Goal: Task Accomplishment & Management: Use online tool/utility

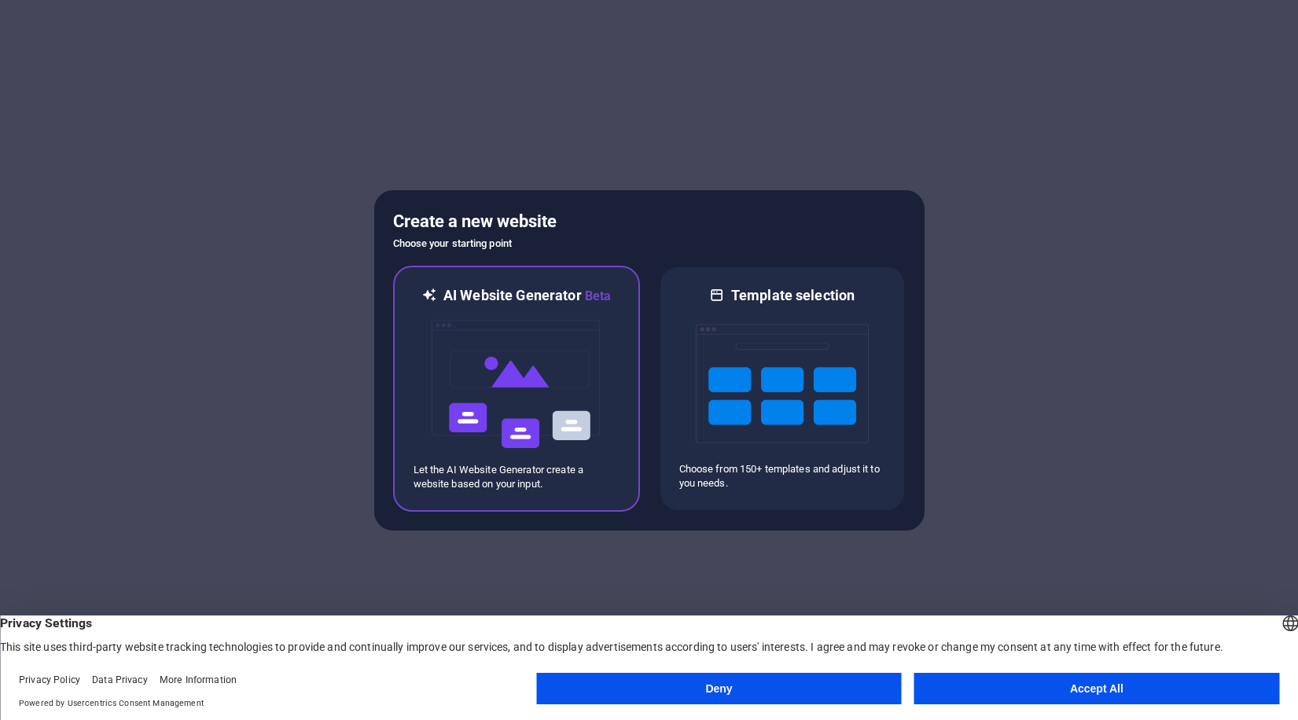
click at [492, 360] on img at bounding box center [516, 384] width 173 height 157
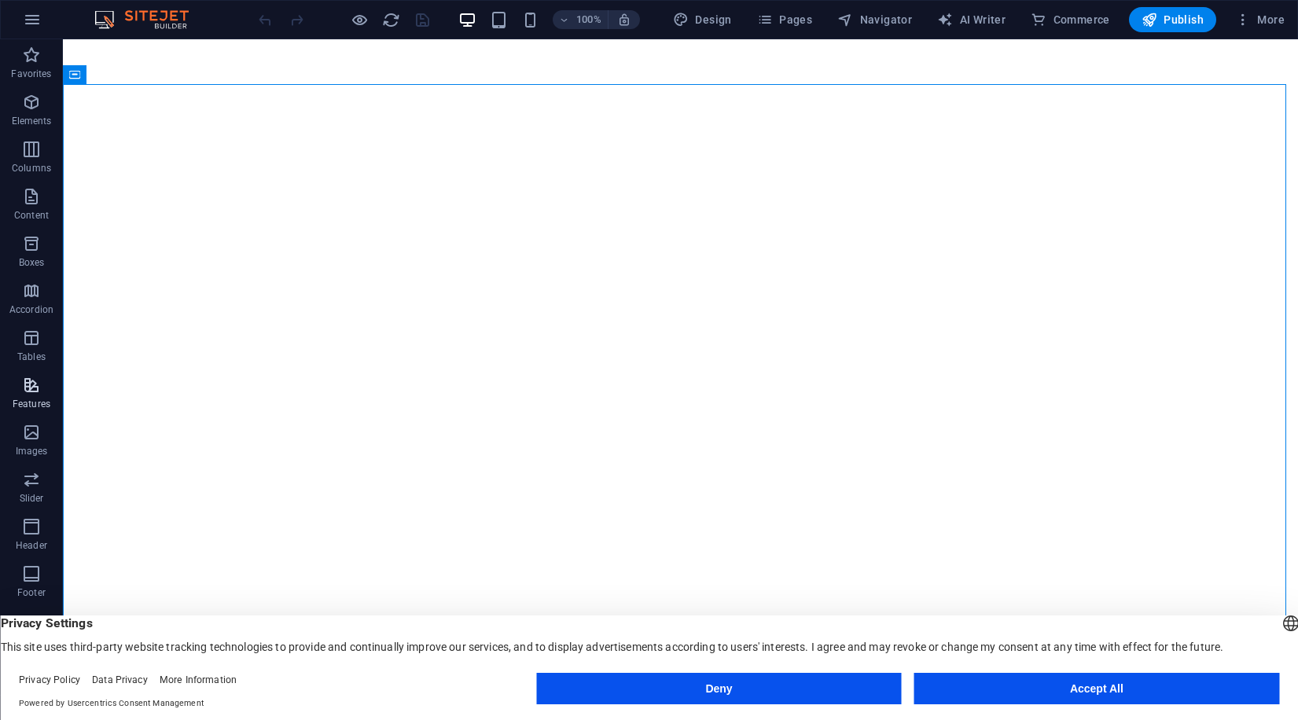
scroll to position [87, 0]
click at [40, 347] on icon "button" at bounding box center [31, 345] width 19 height 19
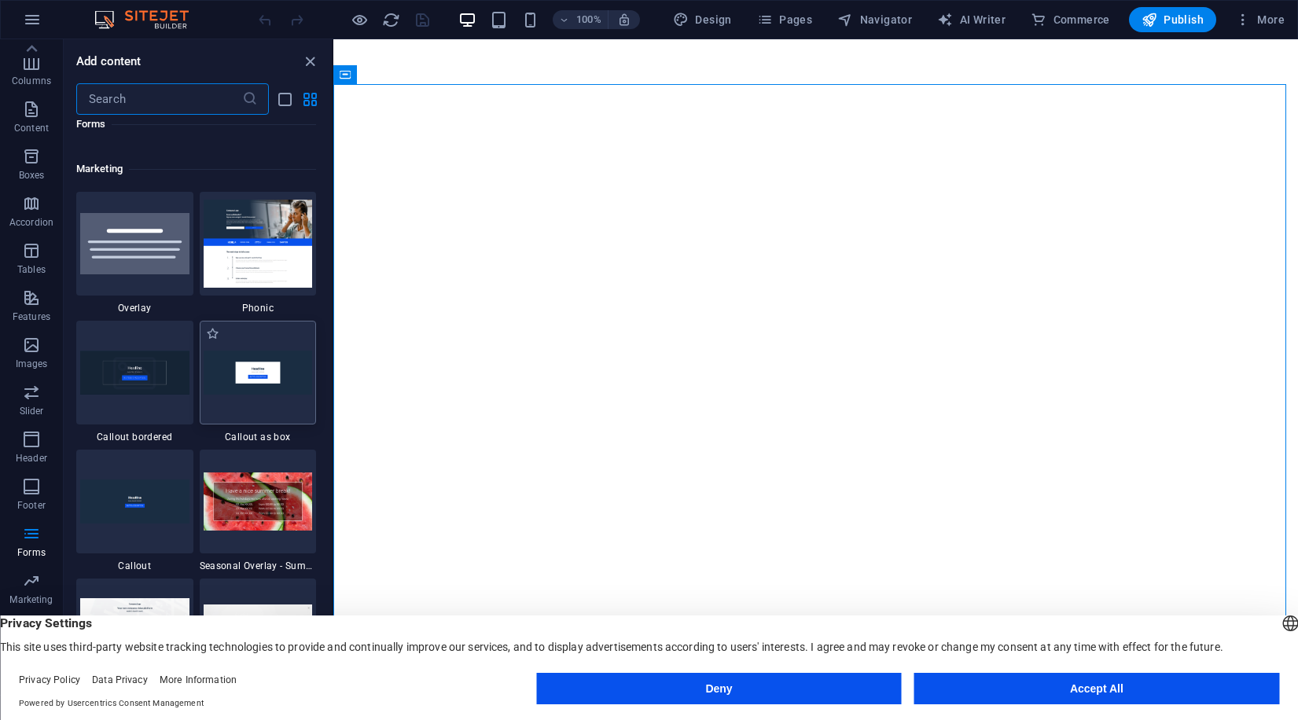
scroll to position [13069, 0]
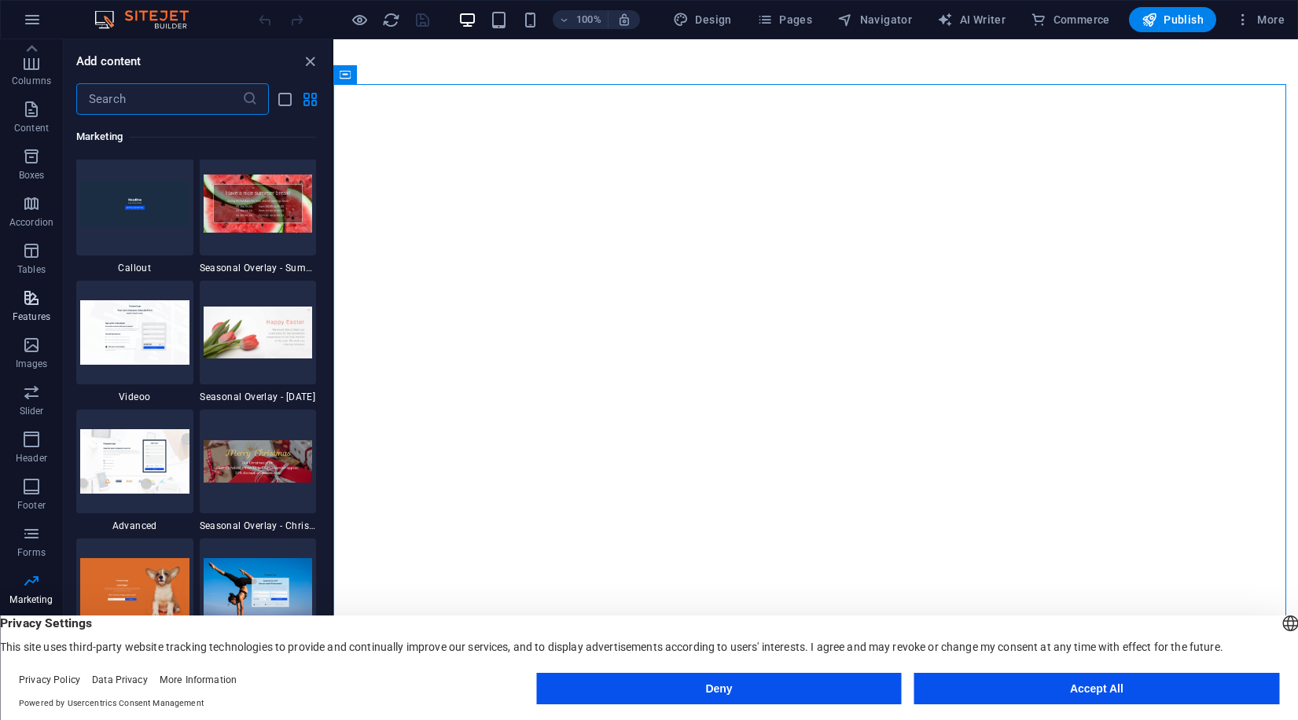
click at [23, 320] on p "Features" at bounding box center [32, 316] width 38 height 13
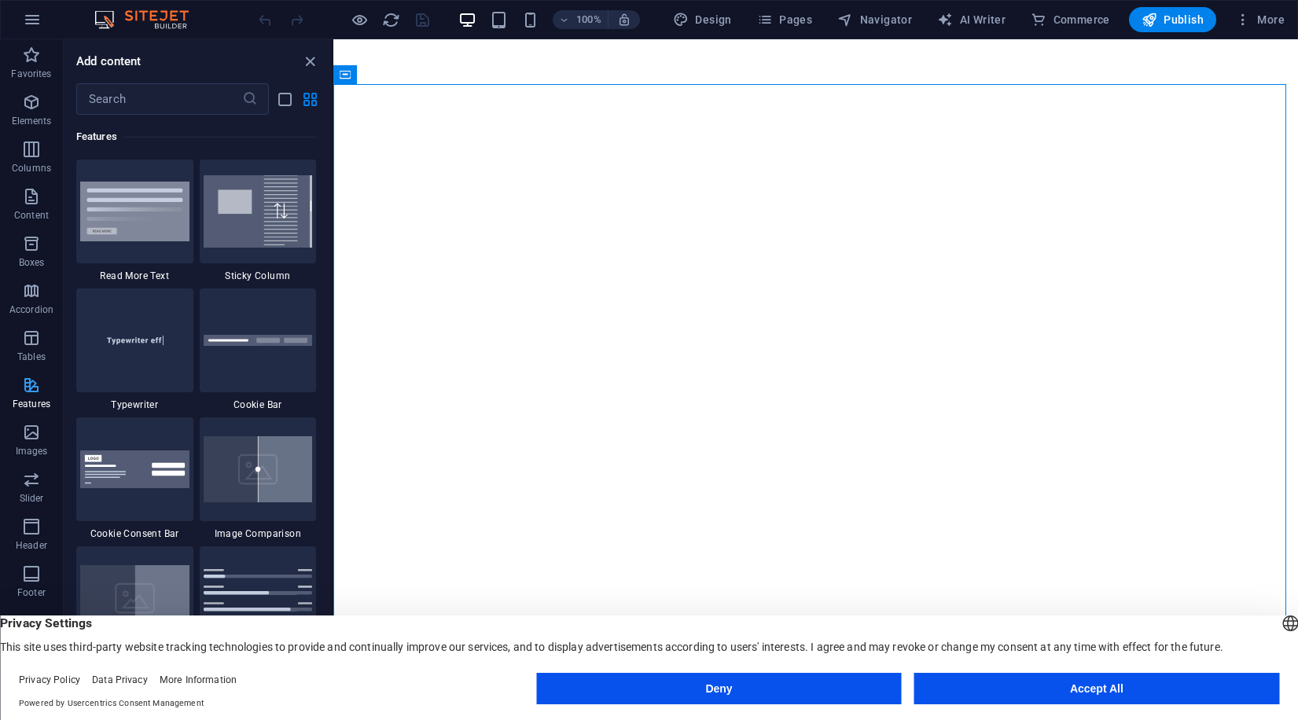
scroll to position [87, 0]
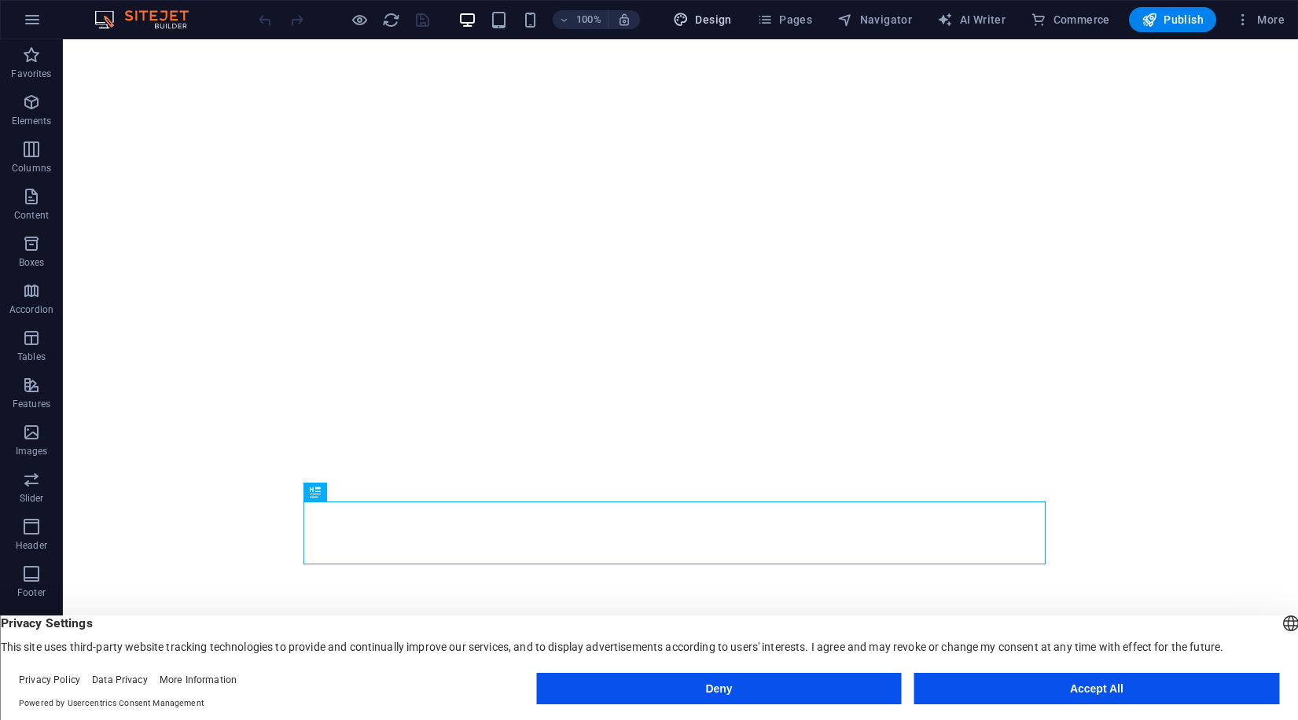
click at [716, 23] on span "Design" at bounding box center [702, 20] width 59 height 16
select select "rem"
select select "200"
select select "px"
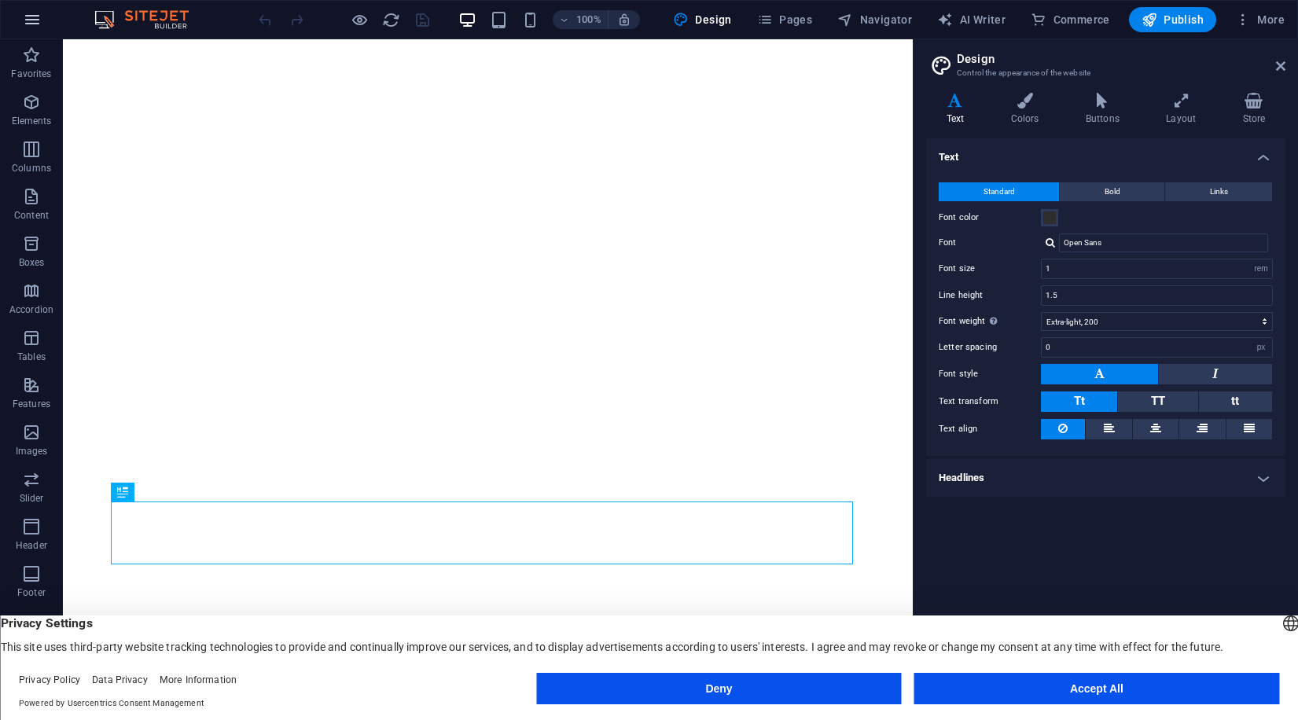
click at [28, 27] on icon "button" at bounding box center [32, 19] width 19 height 19
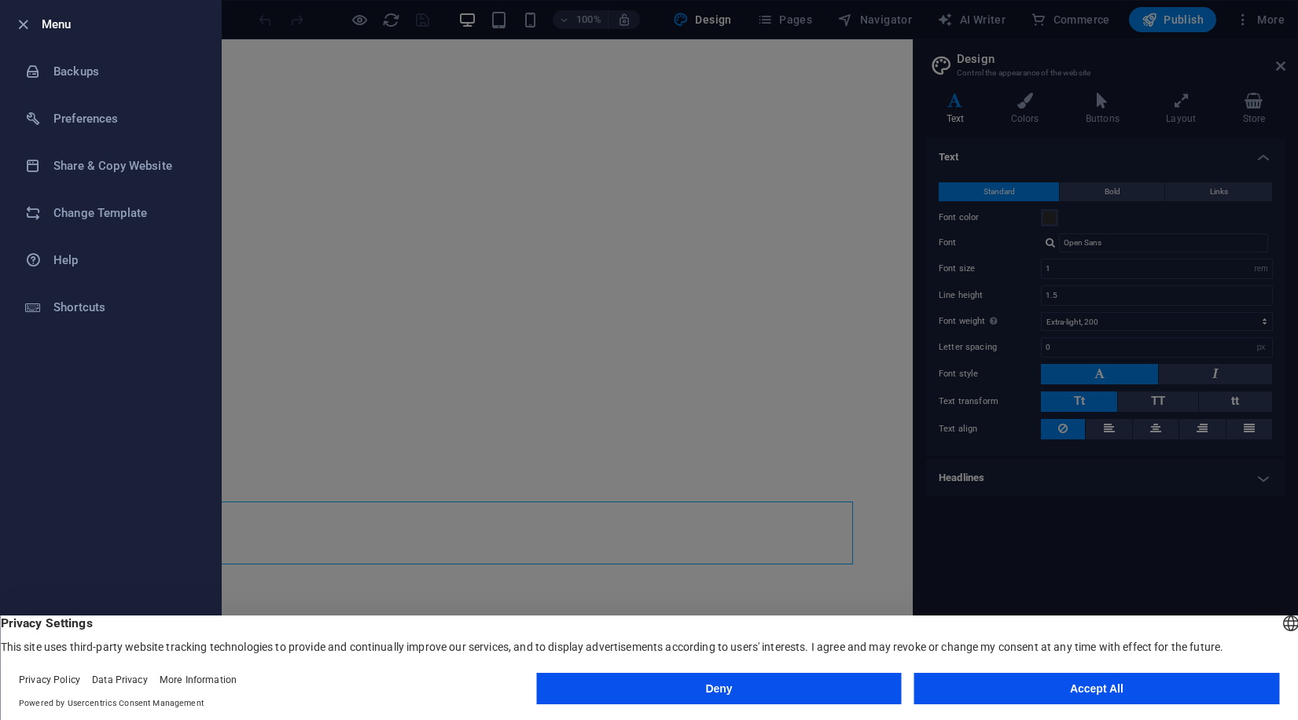
click at [434, 278] on div at bounding box center [649, 360] width 1298 height 720
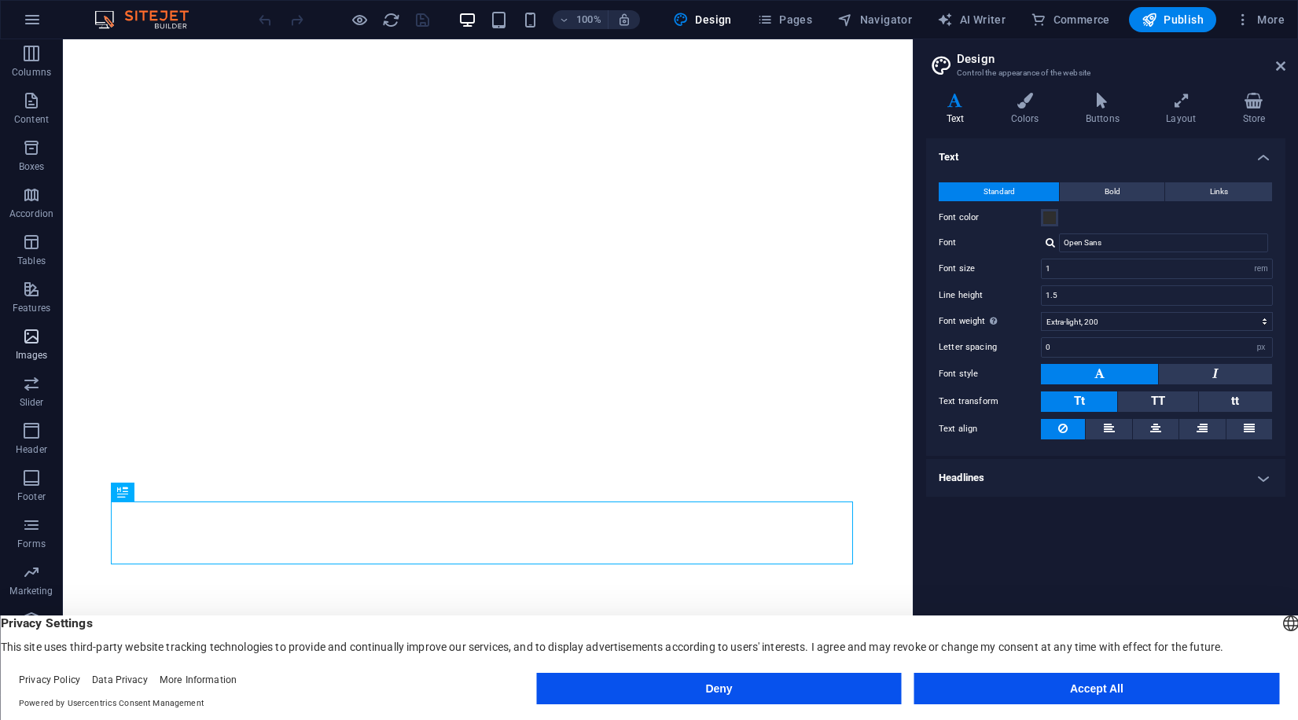
scroll to position [99, 0]
click at [1243, 10] on button "More" at bounding box center [1260, 19] width 62 height 25
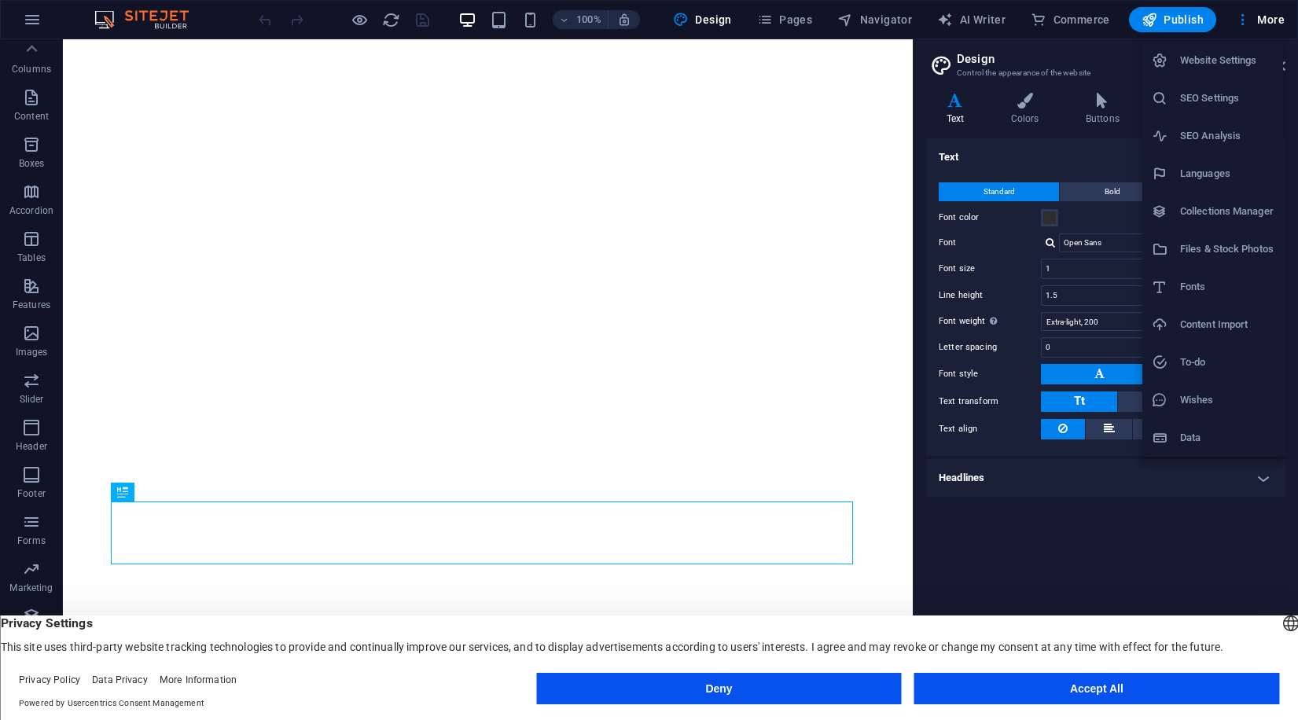
click at [1271, 24] on div at bounding box center [649, 360] width 1298 height 720
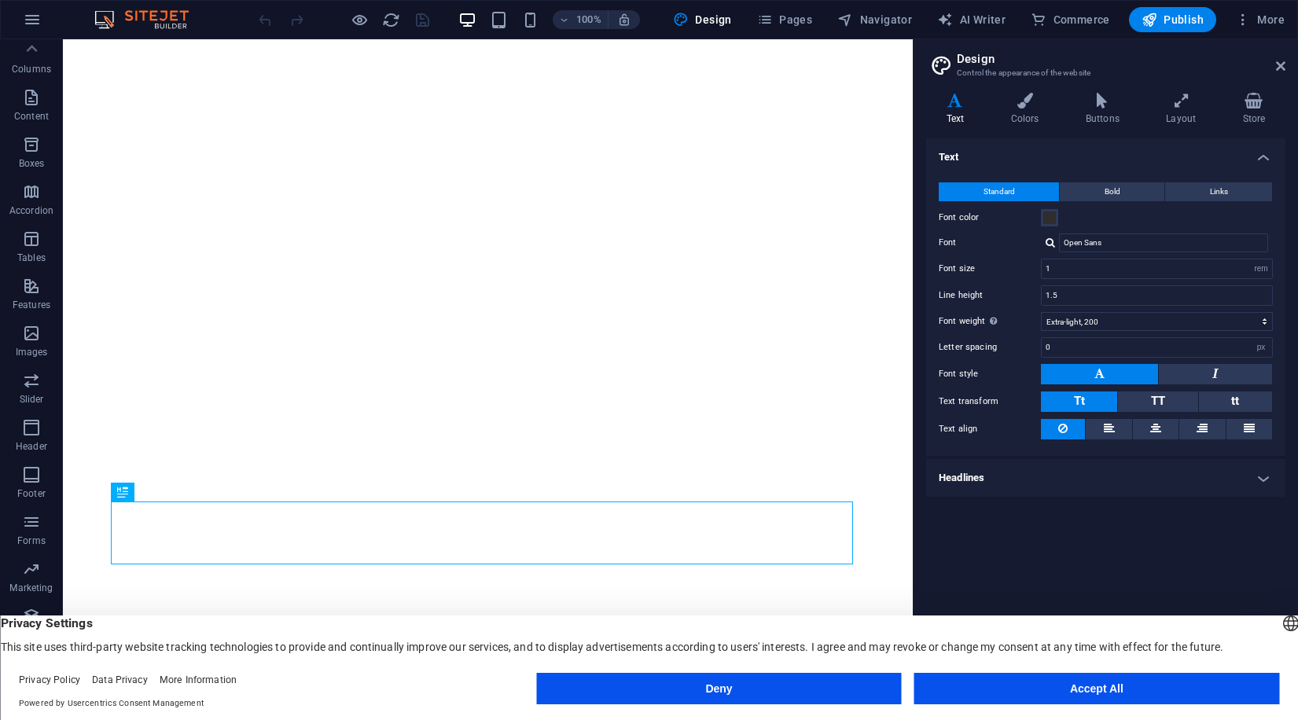
click at [1271, 24] on span "More" at bounding box center [1260, 20] width 50 height 16
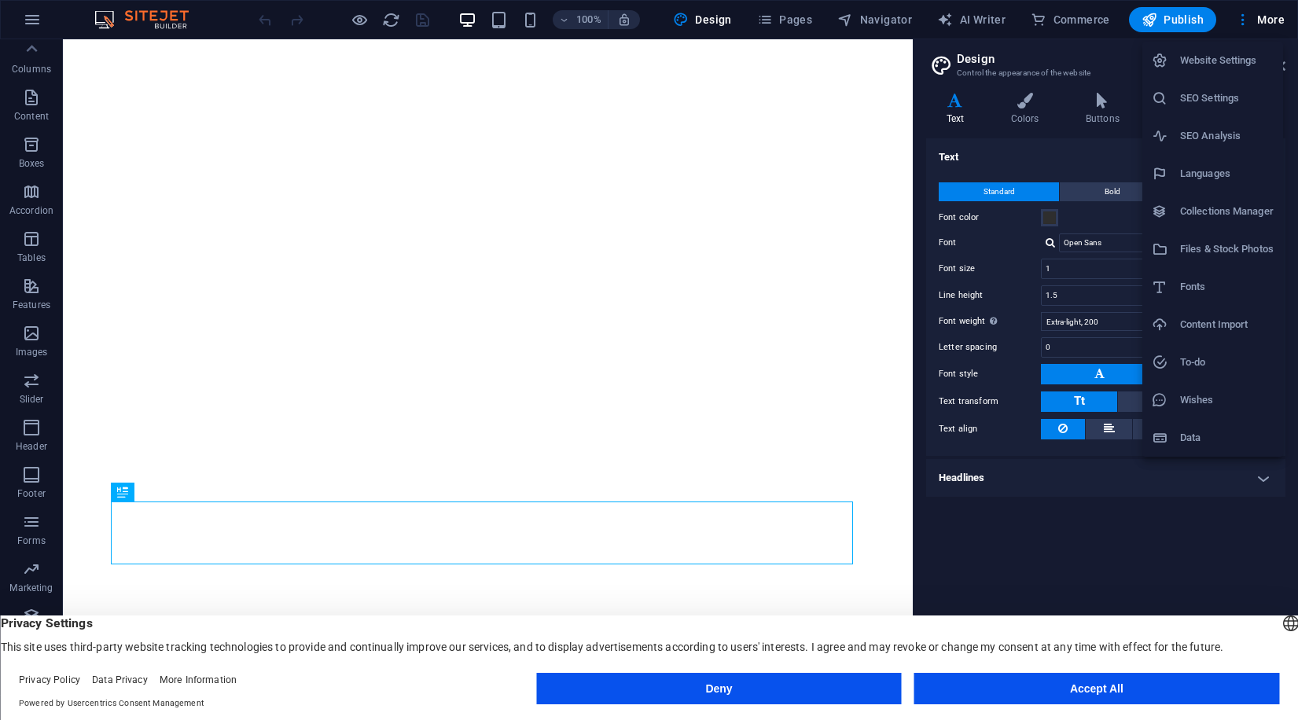
click at [1247, 262] on li "Files & Stock Photos" at bounding box center [1212, 249] width 141 height 38
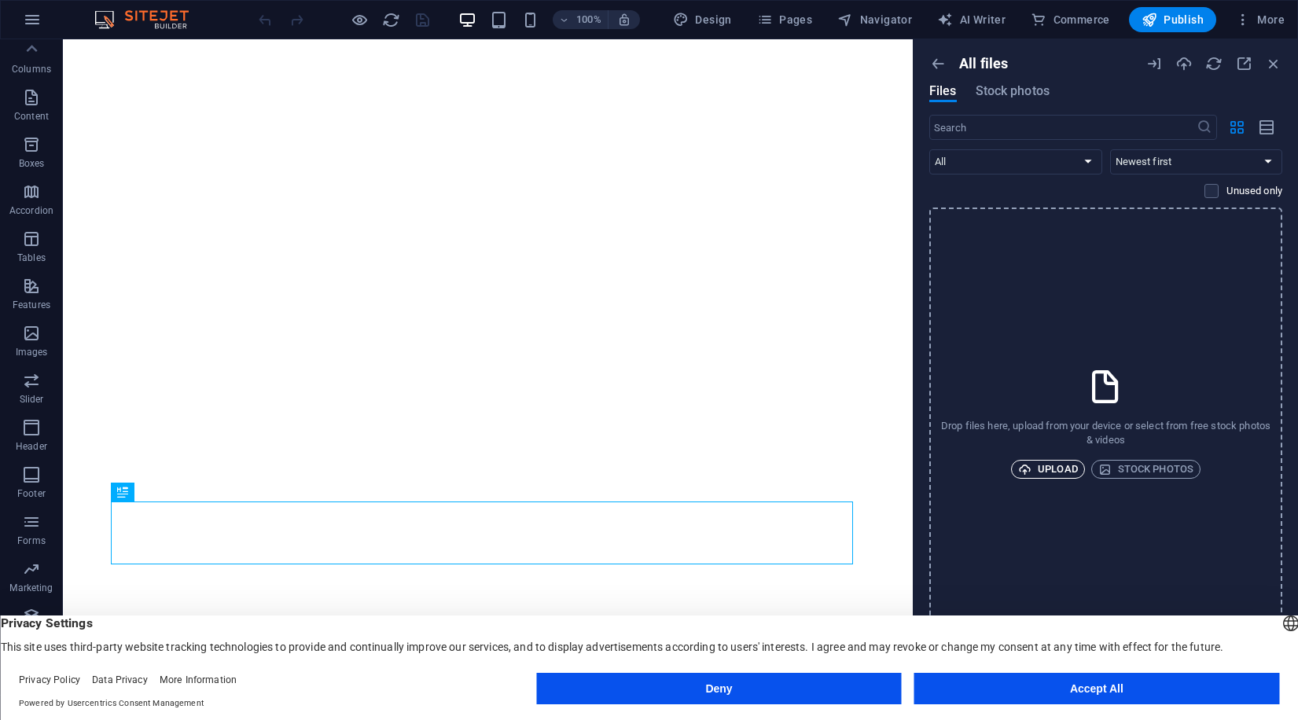
click at [1063, 474] on span "Upload" at bounding box center [1048, 469] width 60 height 19
click at [1272, 72] on icon "button" at bounding box center [1273, 63] width 17 height 17
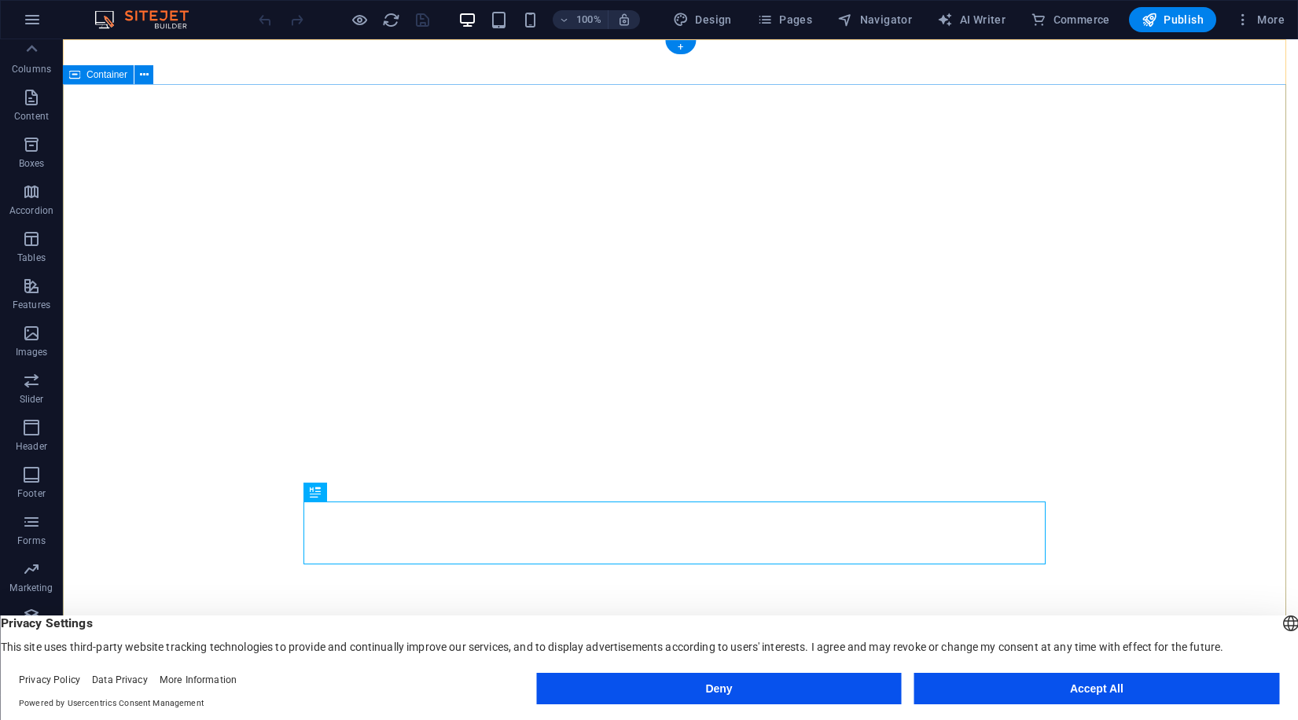
scroll to position [285, 0]
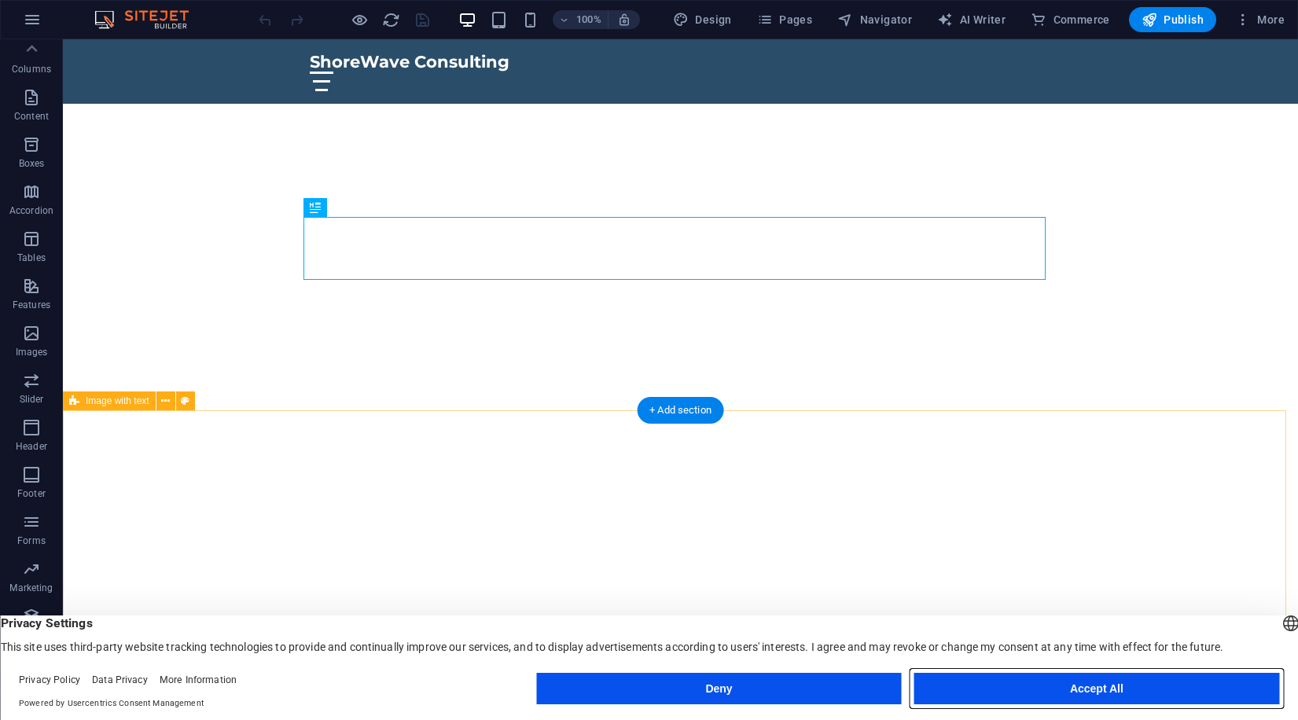
click at [970, 683] on button "Accept All" at bounding box center [1096, 688] width 365 height 31
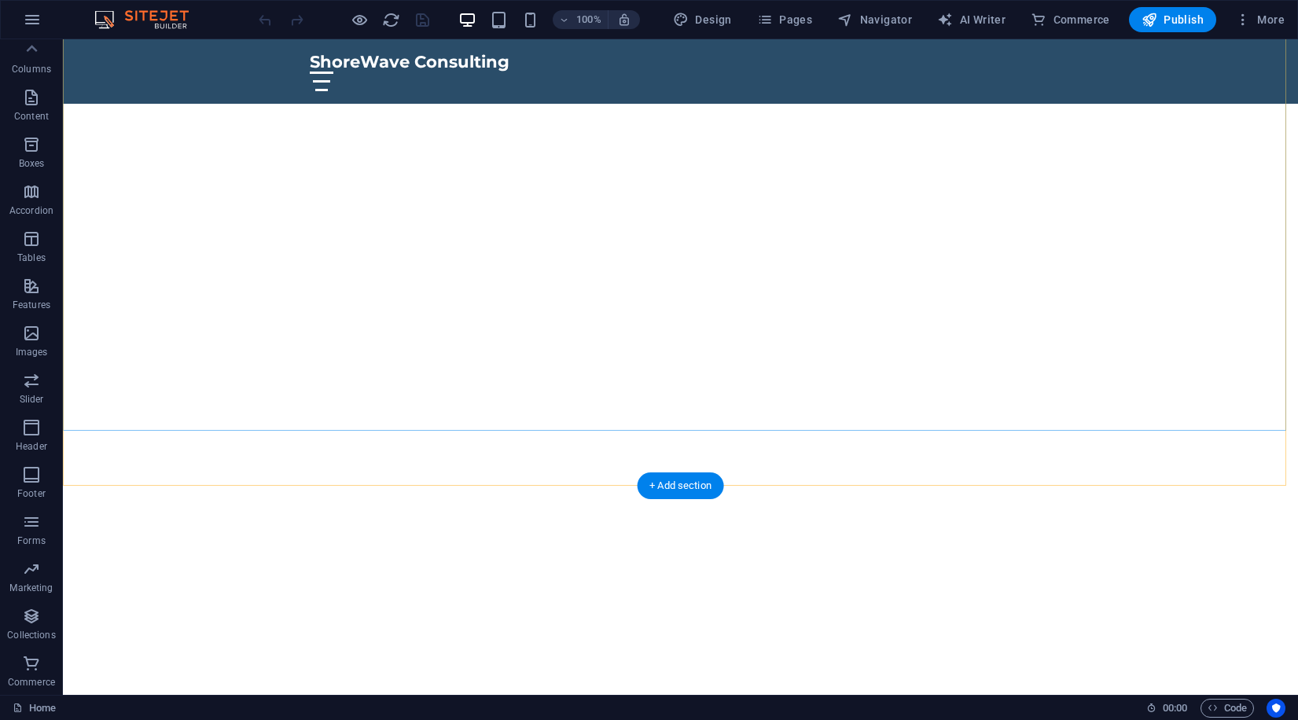
scroll to position [0, 0]
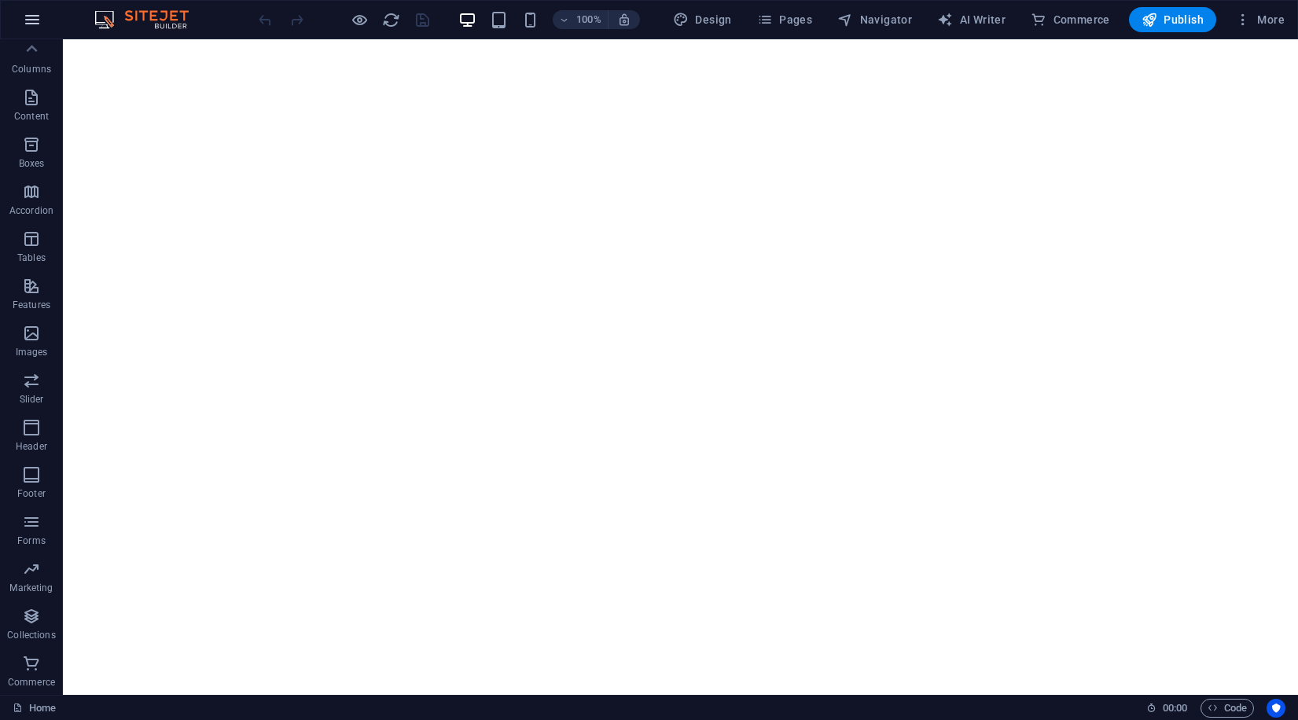
click at [35, 13] on icon "button" at bounding box center [32, 19] width 19 height 19
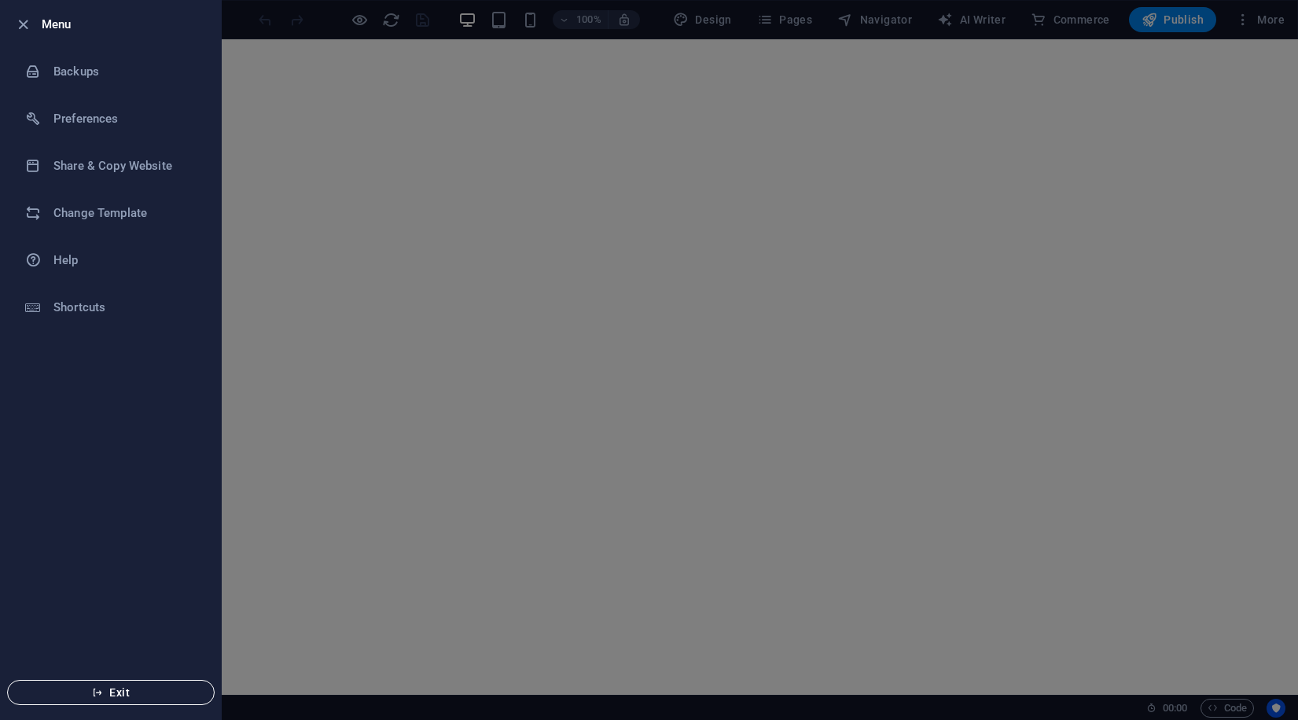
click at [135, 690] on span "Exit" at bounding box center [110, 692] width 181 height 13
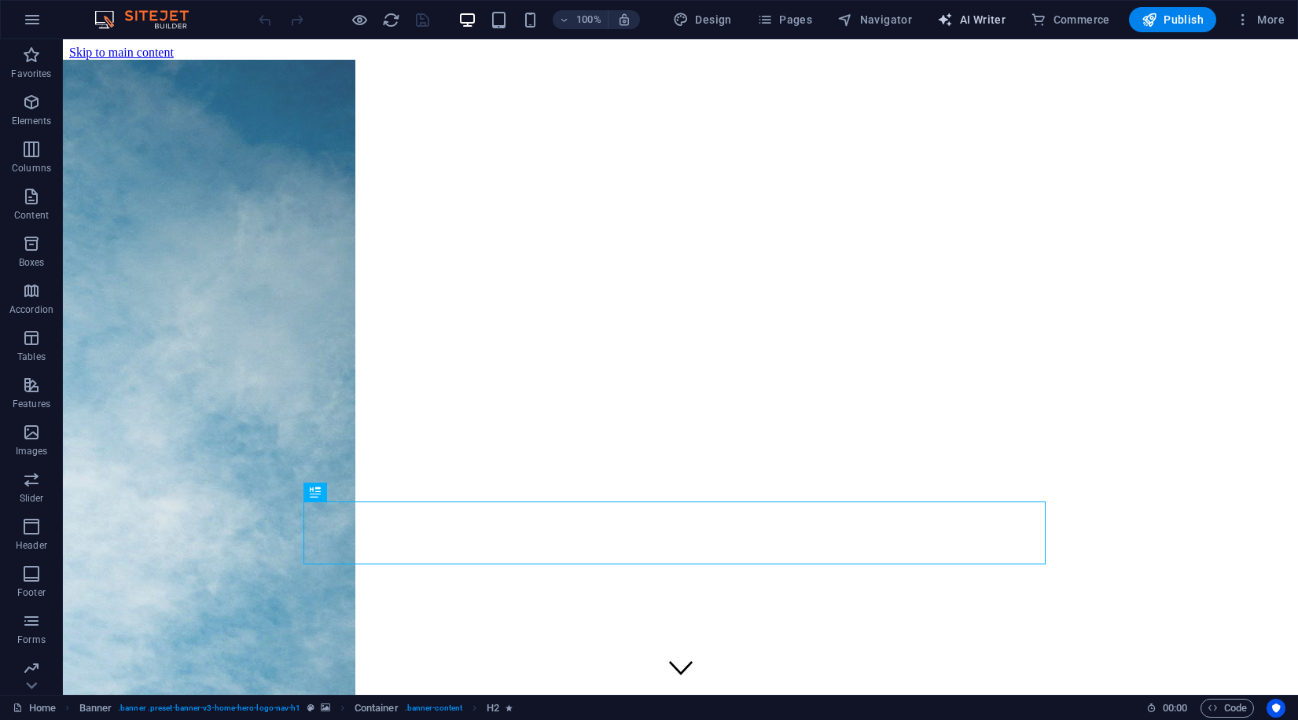
click at [943, 20] on icon "button" at bounding box center [945, 20] width 16 height 16
select select "English"
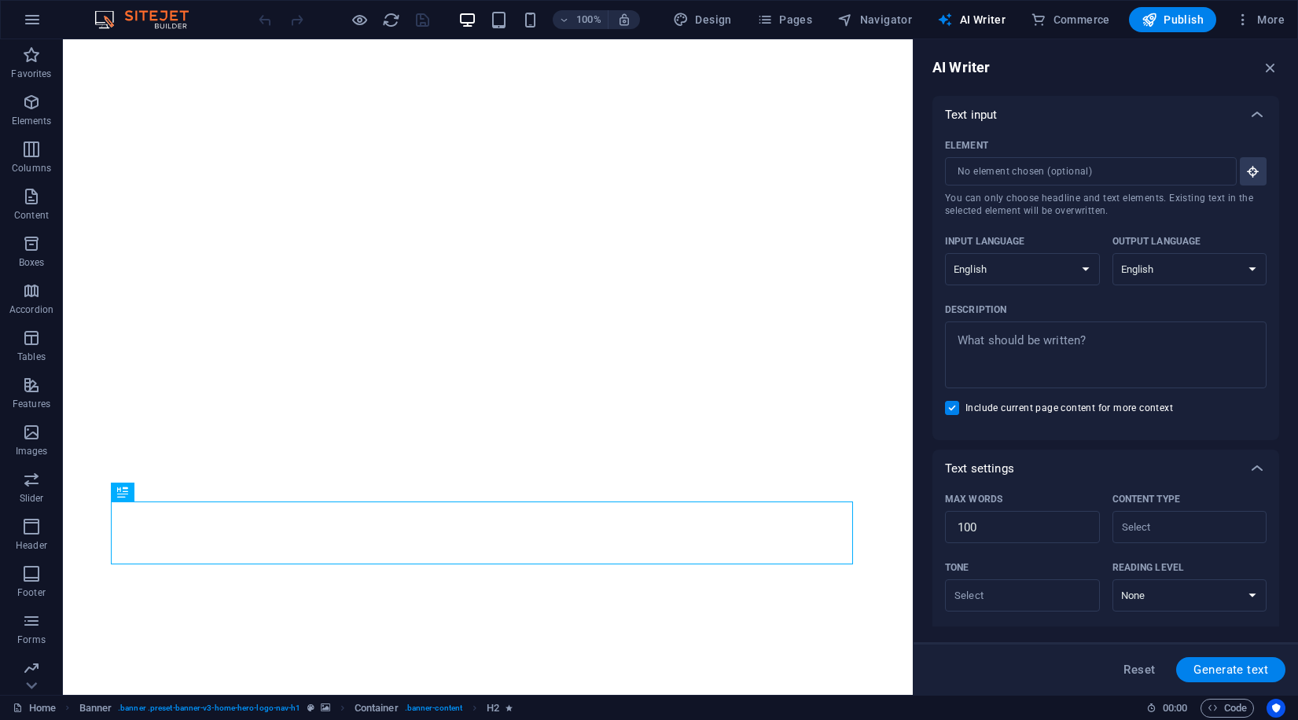
scroll to position [215, 0]
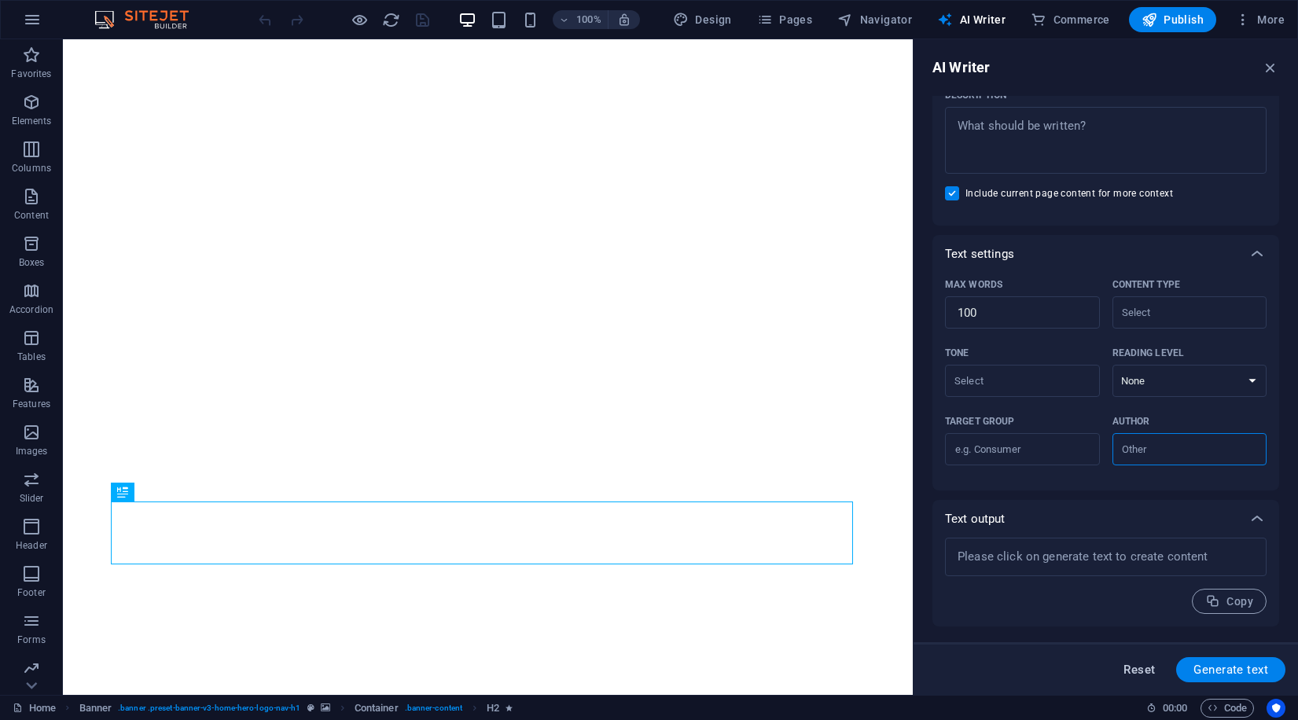
click at [1136, 672] on span "Reset" at bounding box center [1138, 669] width 31 height 13
type textarea "x"
click at [155, 28] on img at bounding box center [149, 19] width 118 height 19
drag, startPoint x: 1267, startPoint y: 72, endPoint x: 1205, endPoint y: 33, distance: 73.5
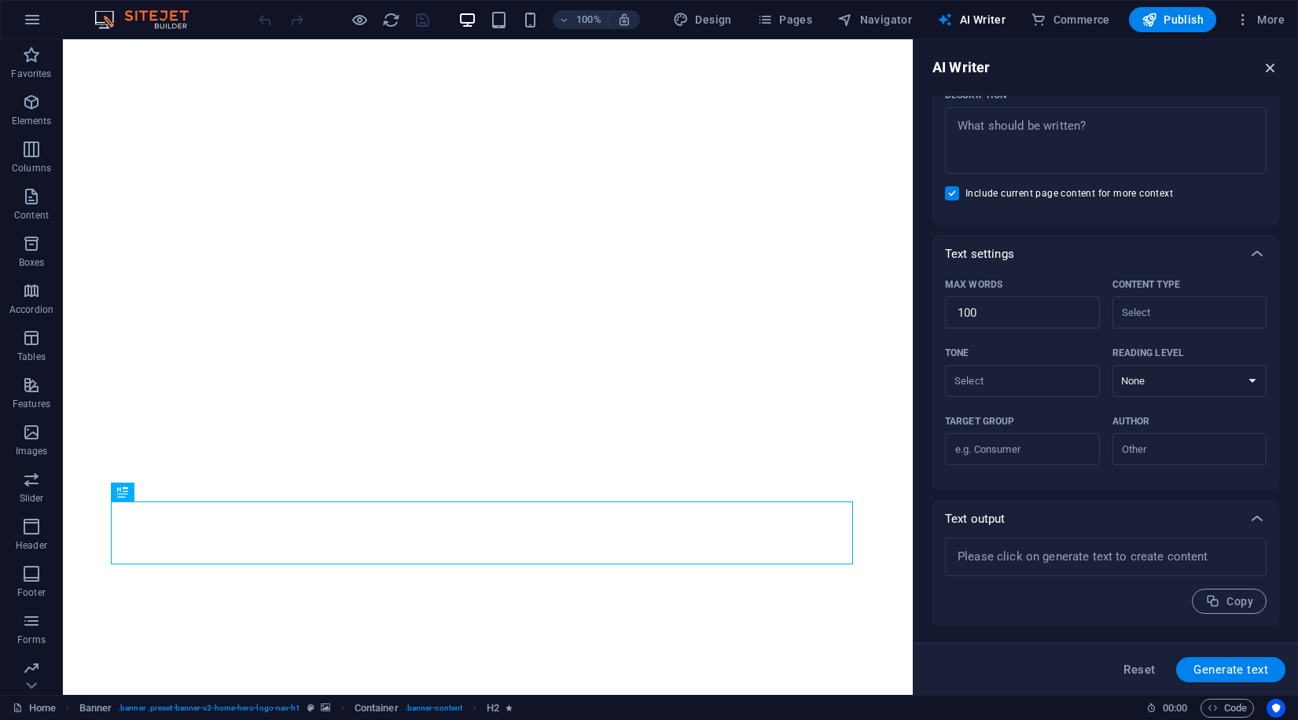
click at [1268, 72] on icon "button" at bounding box center [1270, 67] width 17 height 17
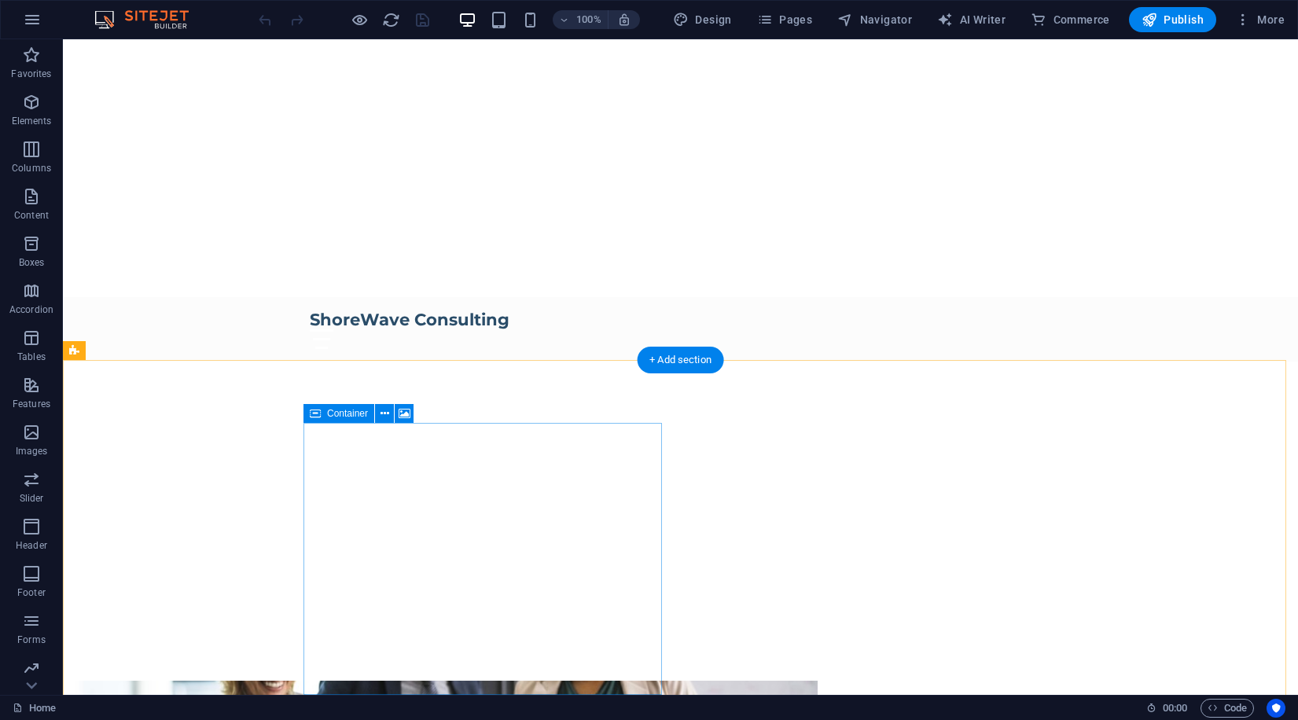
scroll to position [0, 0]
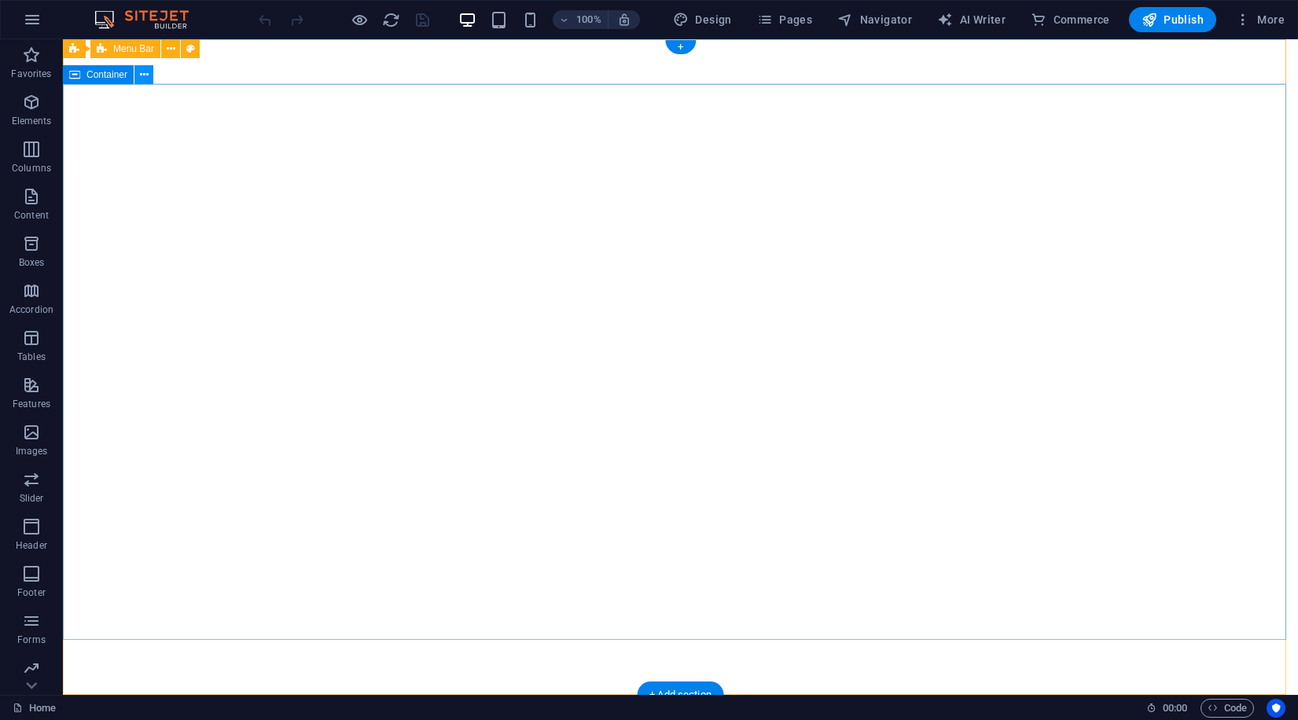
click at [140, 77] on icon at bounding box center [144, 75] width 9 height 17
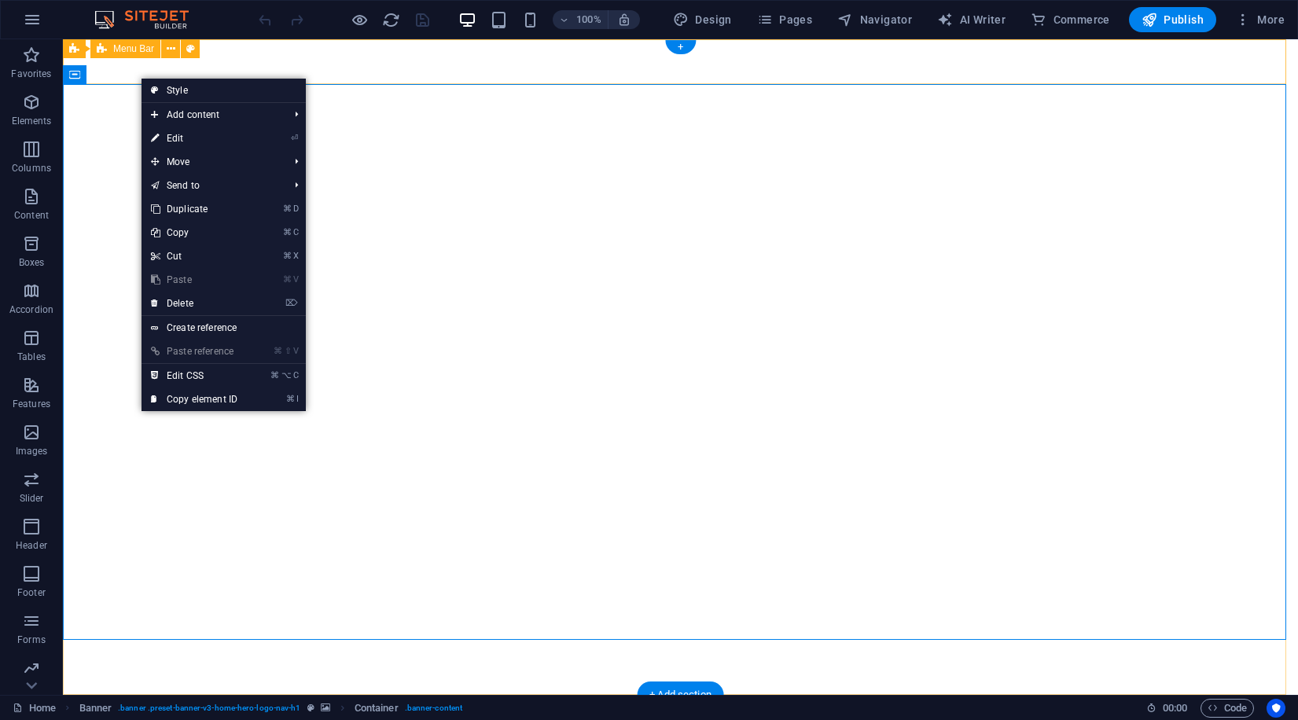
click at [130, 49] on span "Menu Bar" at bounding box center [133, 48] width 41 height 9
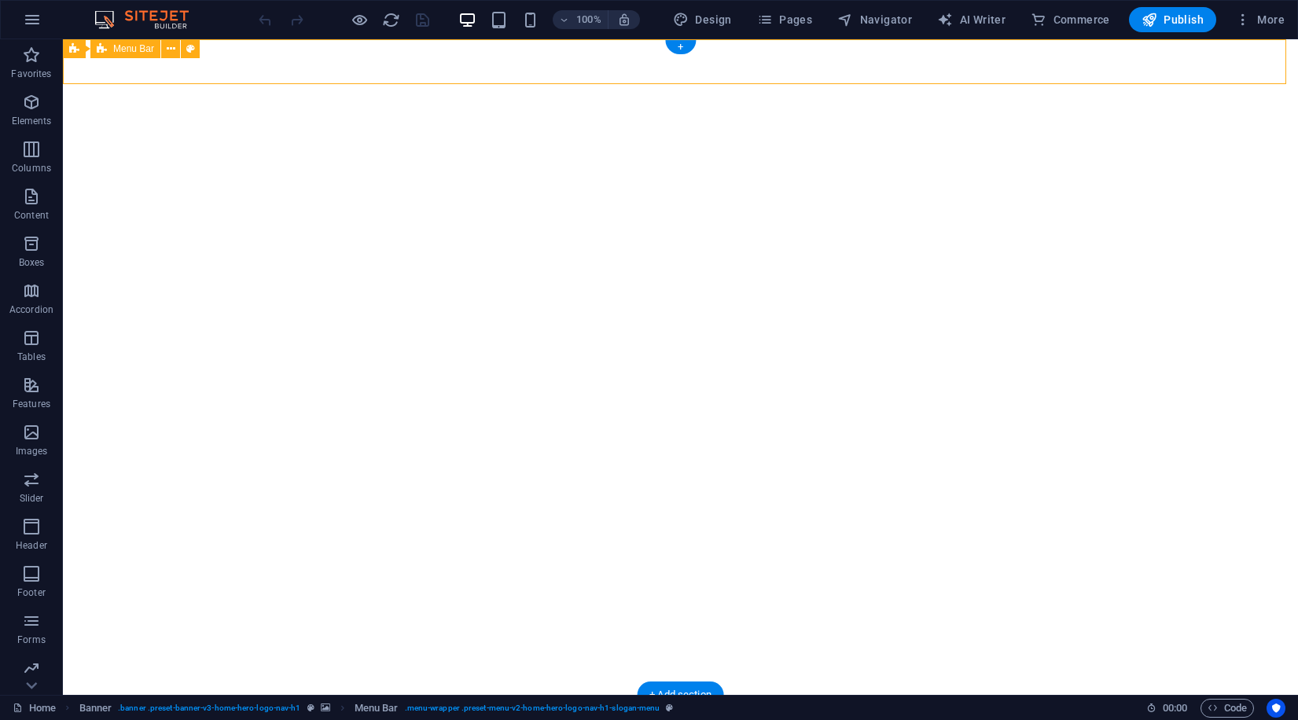
click at [127, 55] on div "Menu Bar" at bounding box center [125, 48] width 70 height 19
click at [94, 42] on div "Menu Bar" at bounding box center [125, 48] width 70 height 19
click at [696, 22] on span "Design" at bounding box center [702, 20] width 59 height 16
select select "rem"
select select "200"
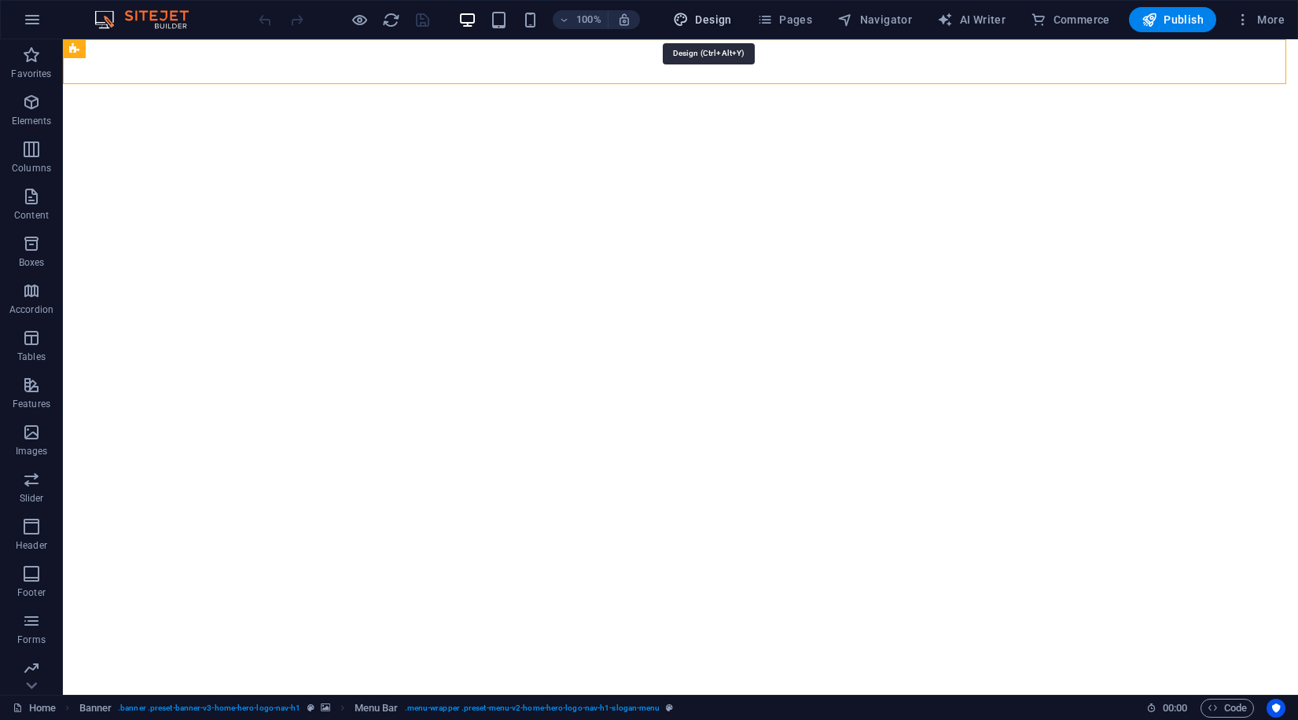
select select "px"
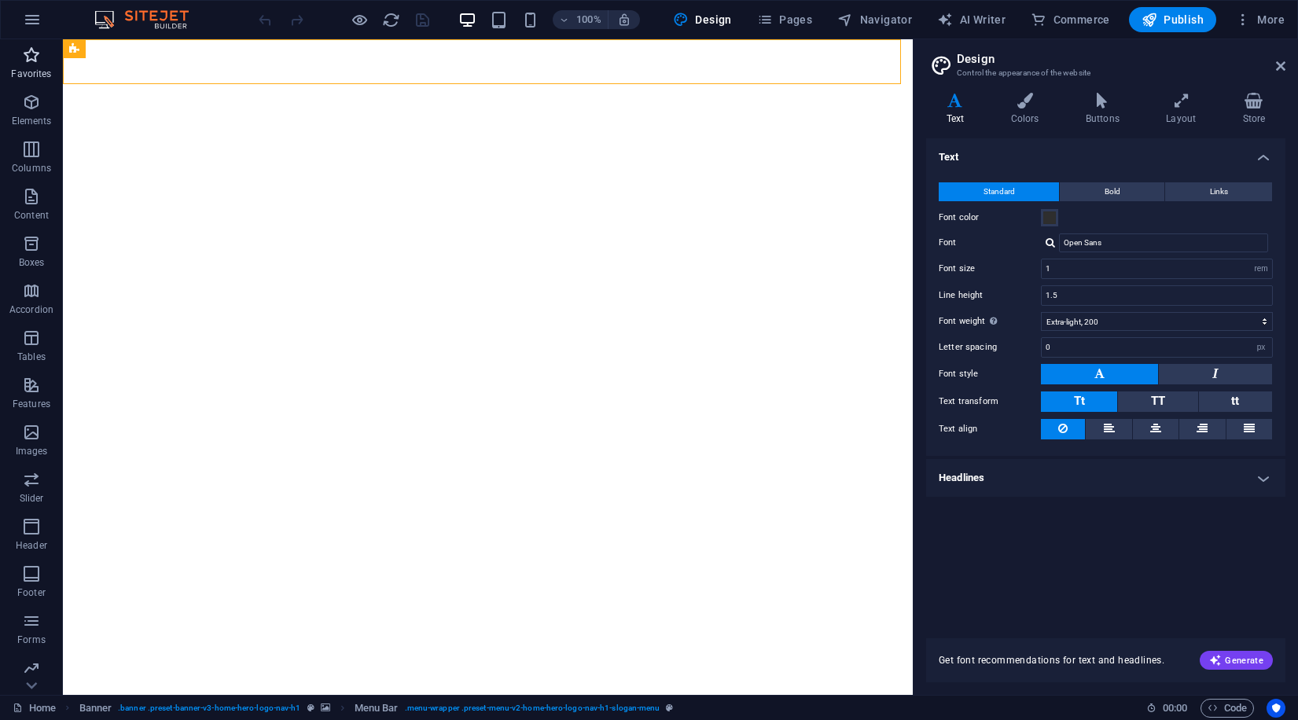
click at [28, 67] on span "Favorites" at bounding box center [31, 65] width 63 height 38
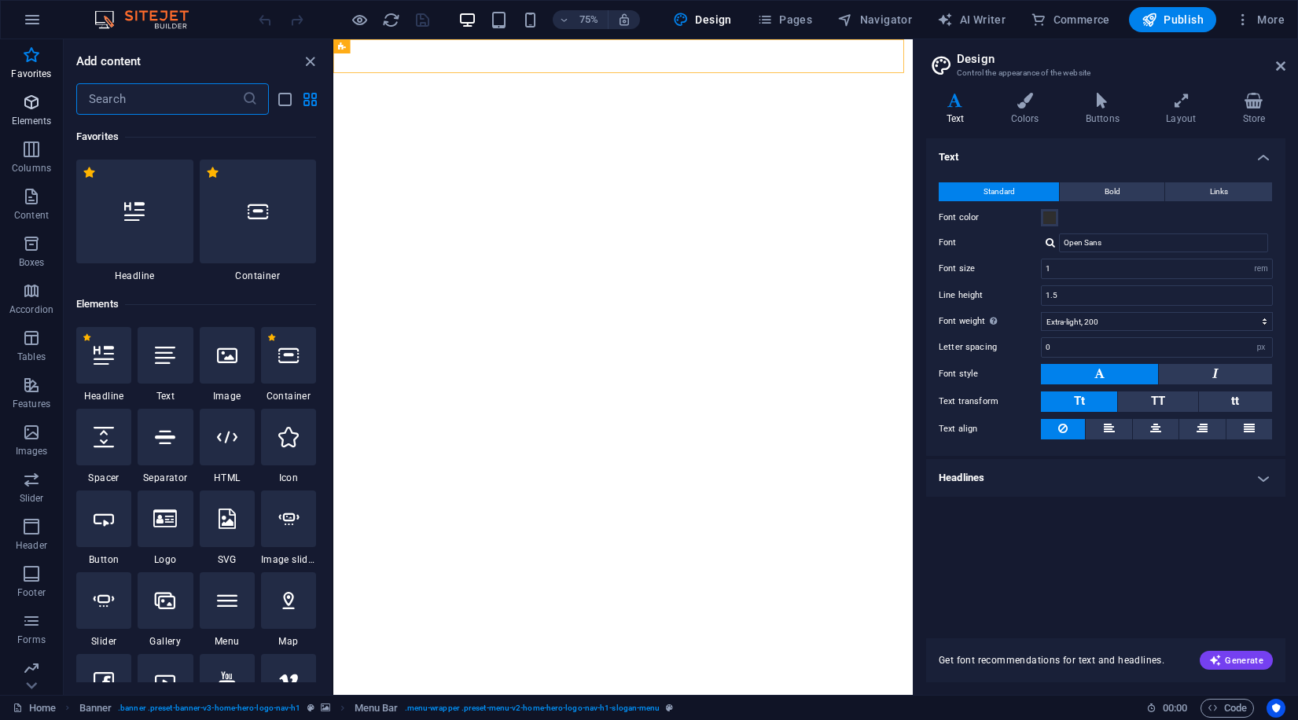
click at [36, 122] on p "Elements" at bounding box center [32, 121] width 40 height 13
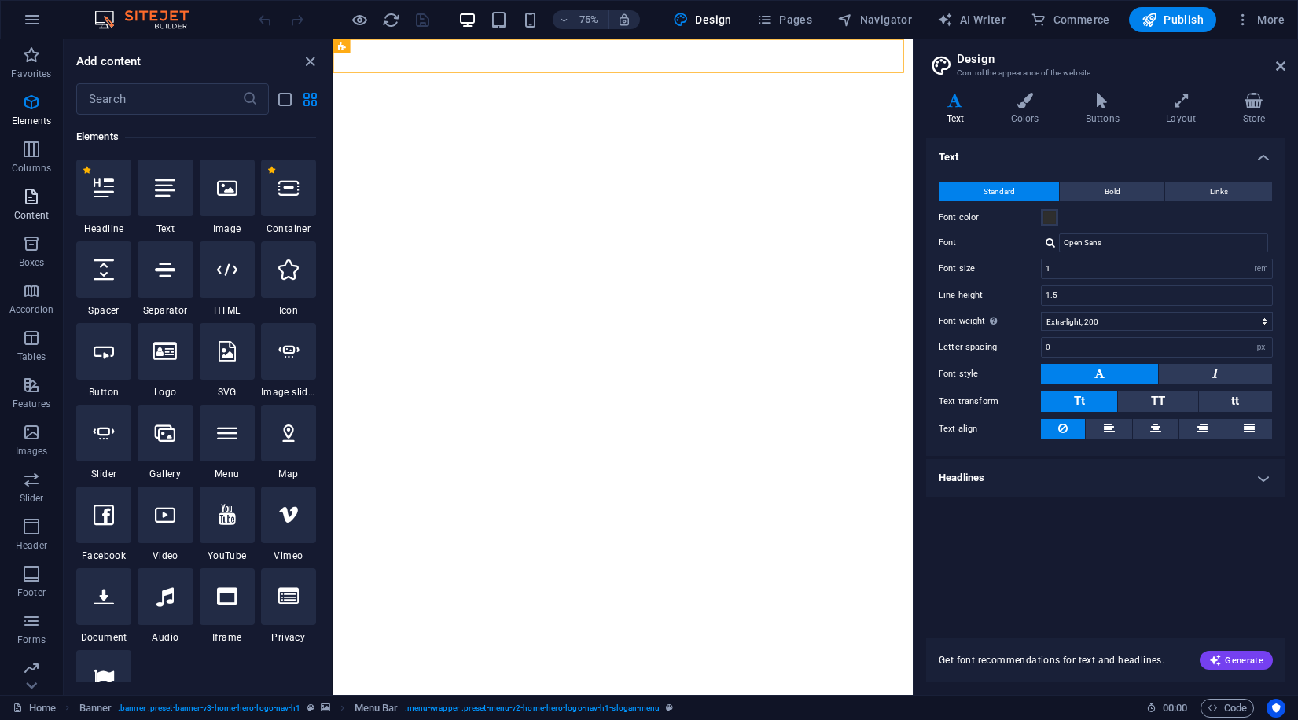
click at [25, 210] on p "Content" at bounding box center [31, 215] width 35 height 13
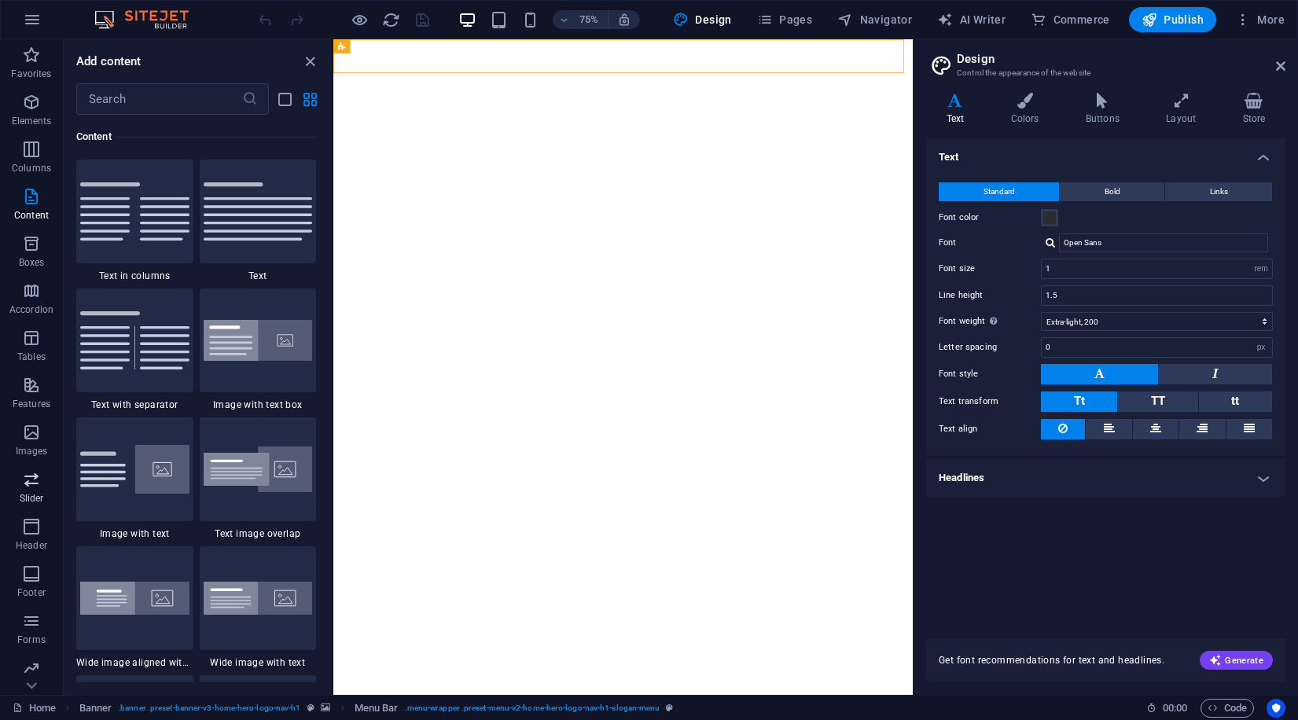
scroll to position [87, 0]
click at [31, 19] on icon "button" at bounding box center [32, 19] width 19 height 19
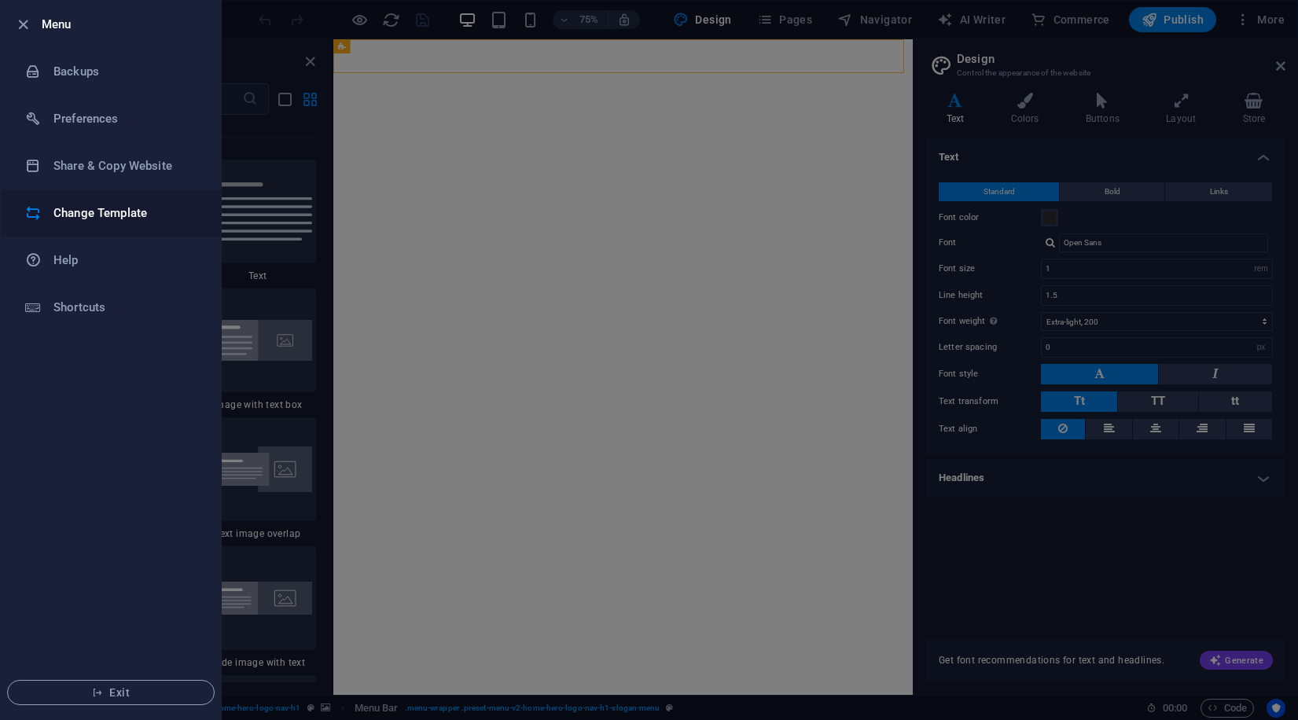
click at [130, 208] on h6 "Change Template" at bounding box center [125, 213] width 145 height 19
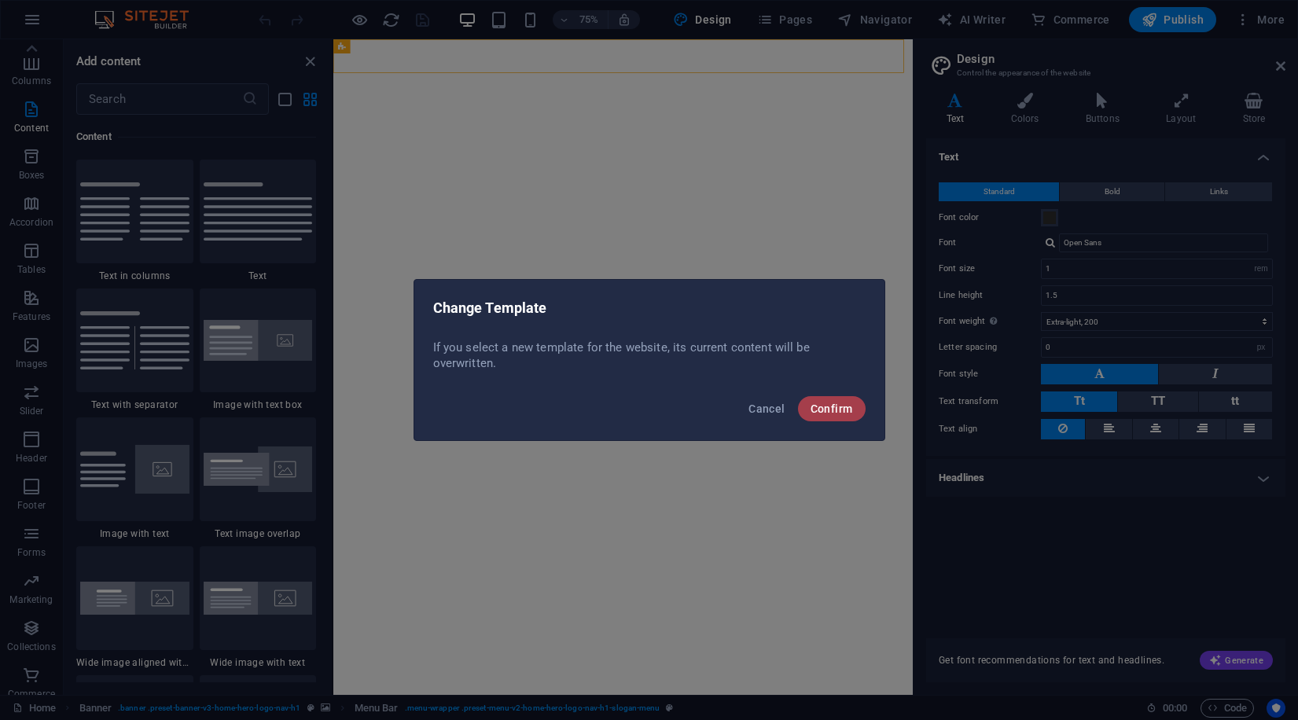
click at [829, 413] on span "Confirm" at bounding box center [831, 408] width 42 height 13
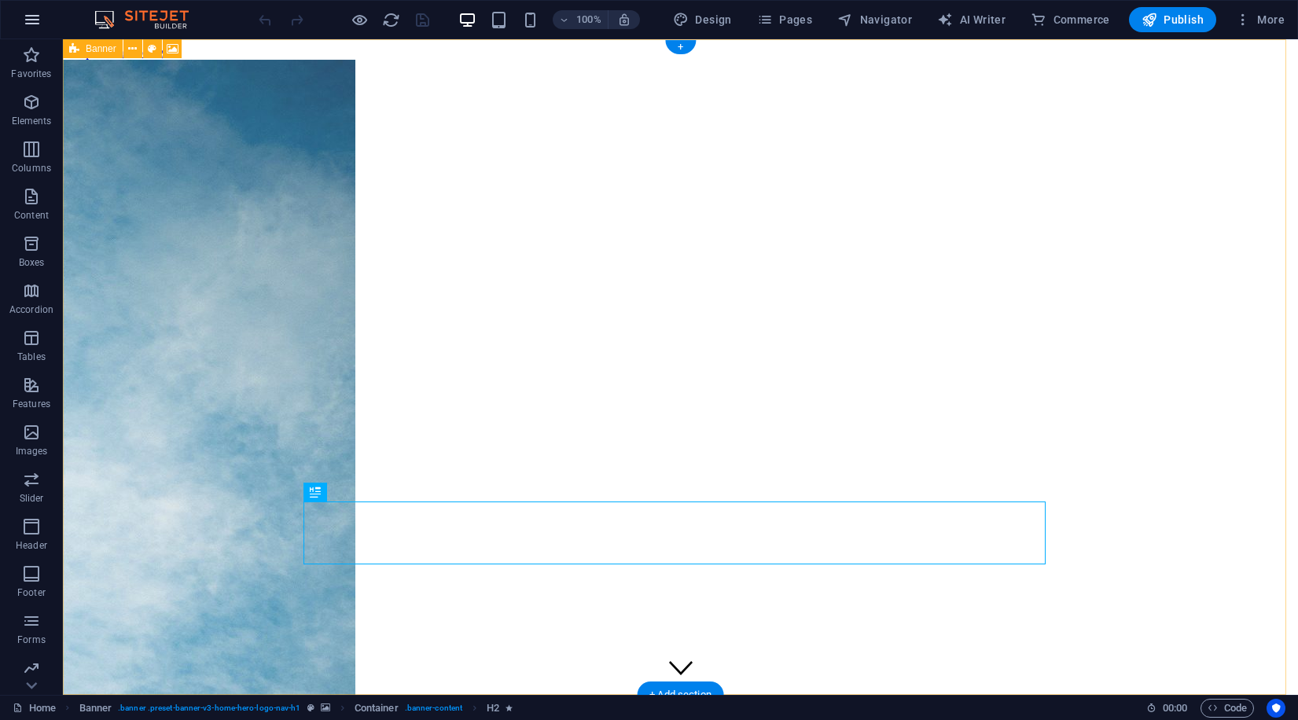
click at [32, 4] on button "button" at bounding box center [32, 20] width 38 height 38
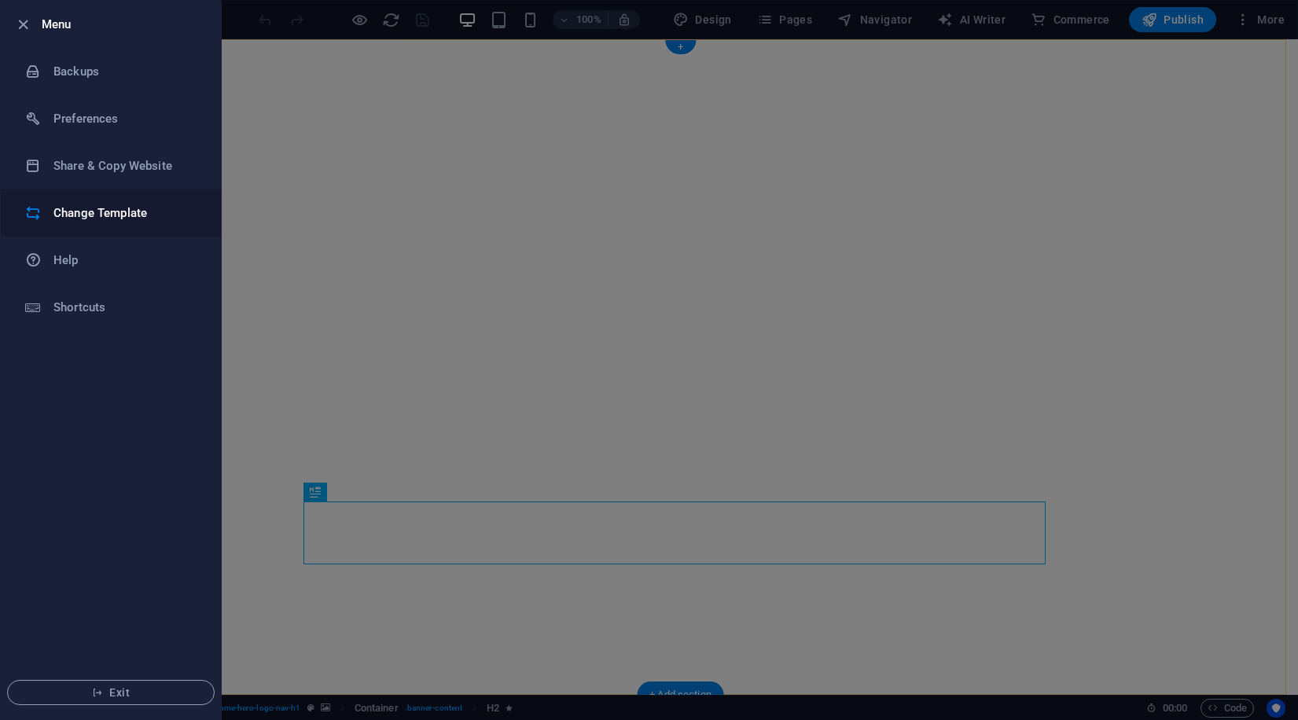
click at [113, 215] on h6 "Change Template" at bounding box center [125, 213] width 145 height 19
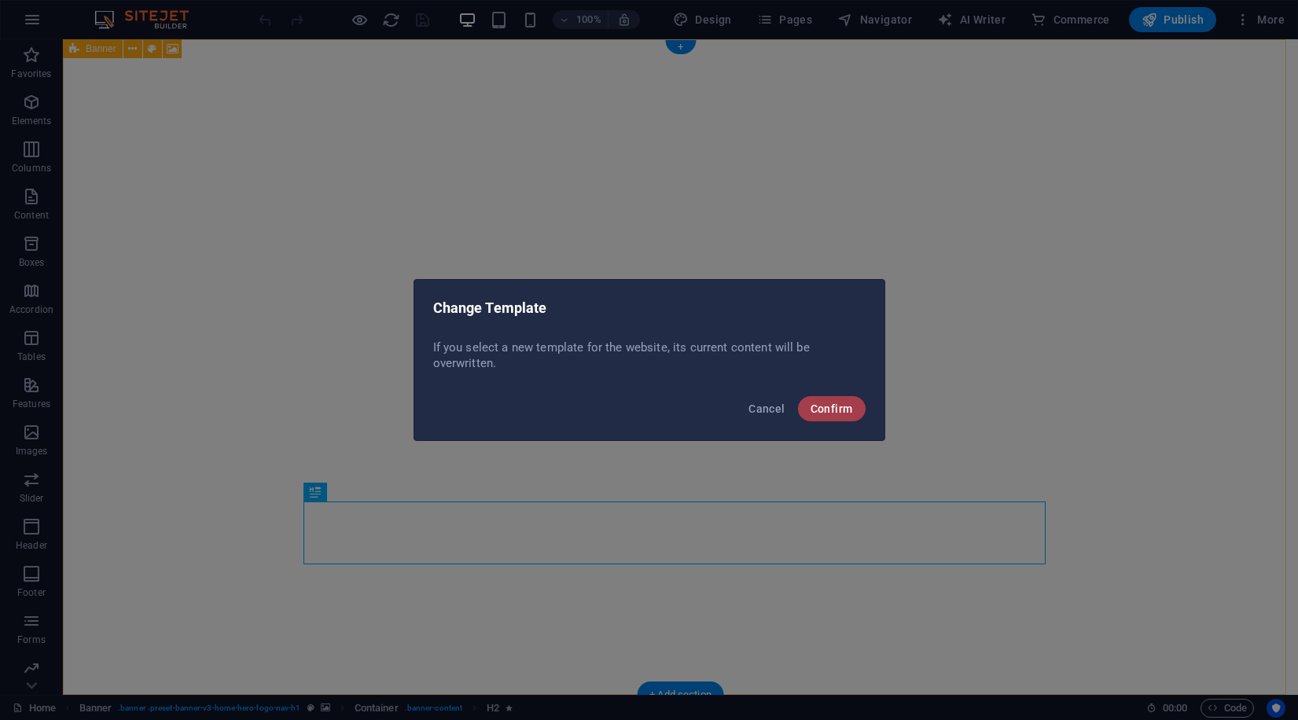
click at [843, 416] on button "Confirm" at bounding box center [832, 408] width 68 height 25
